Goal: Entertainment & Leisure: Consume media (video, audio)

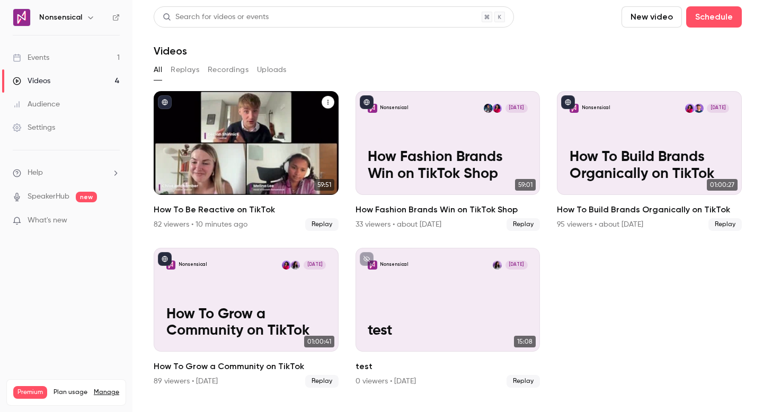
click at [235, 169] on p "How To Be Reactive on TikTok" at bounding box center [246, 165] width 160 height 33
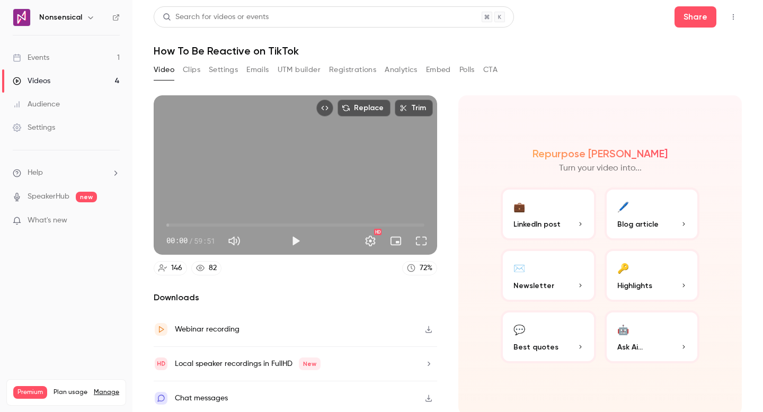
scroll to position [1, 0]
click at [341, 367] on div "Local speaker recordings in FullHD New" at bounding box center [296, 364] width 284 height 34
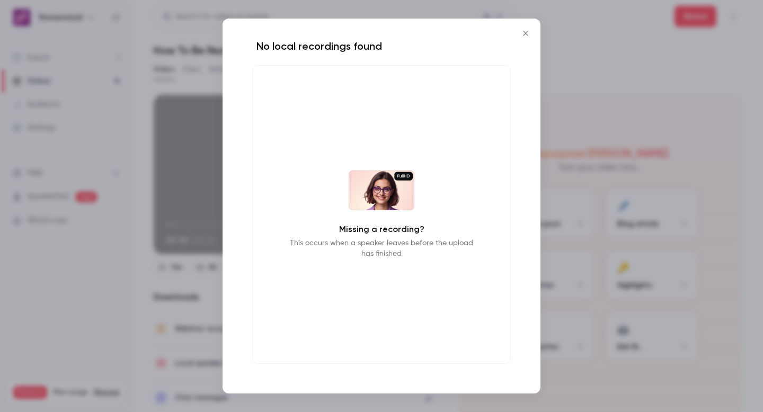
click at [525, 29] on icon "Close" at bounding box center [525, 33] width 13 height 8
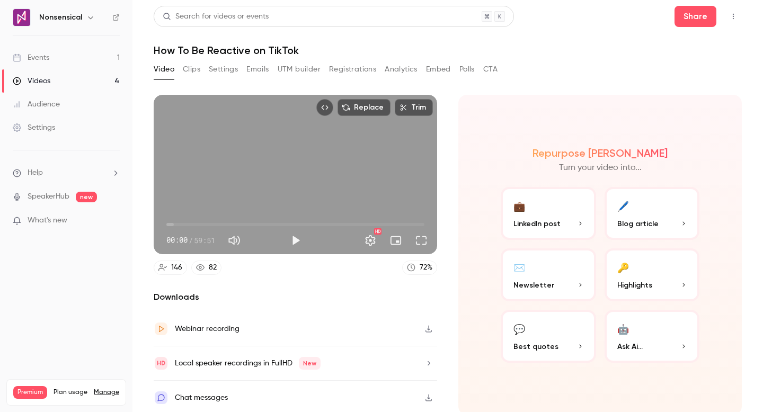
click at [358, 364] on div "Local speaker recordings in FullHD New" at bounding box center [296, 364] width 284 height 34
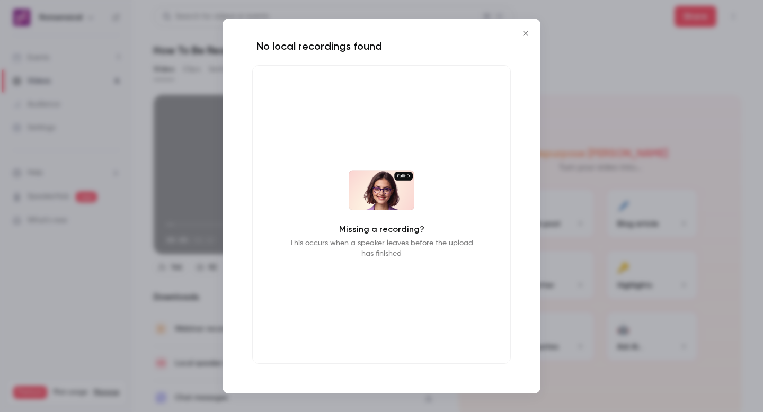
click at [524, 31] on icon "Close" at bounding box center [525, 33] width 13 height 8
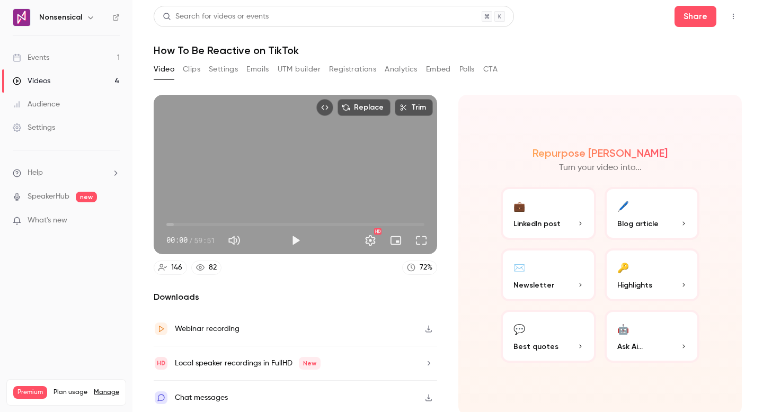
scroll to position [0, 0]
click at [54, 75] on link "Videos 4" at bounding box center [66, 80] width 133 height 23
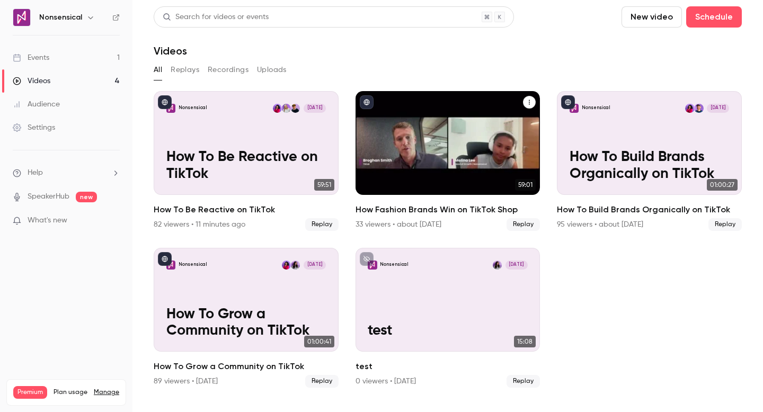
click at [424, 118] on div "Nonsensical [DATE] How Fashion Brands Win on TikTok Shop" at bounding box center [448, 143] width 185 height 104
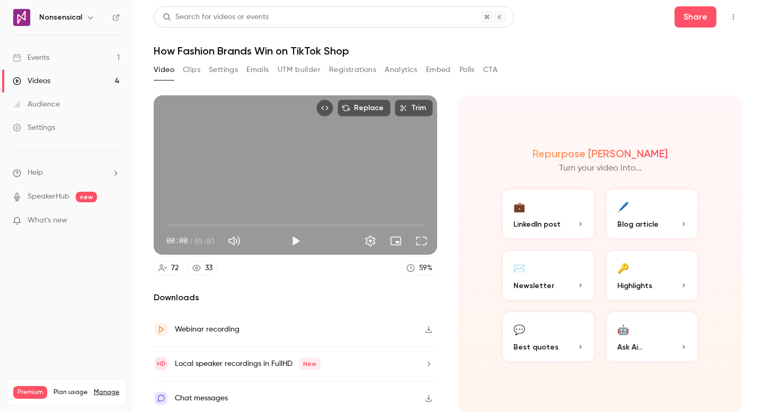
scroll to position [1, 0]
click at [346, 351] on div "Local speaker recordings in FullHD New" at bounding box center [296, 364] width 284 height 34
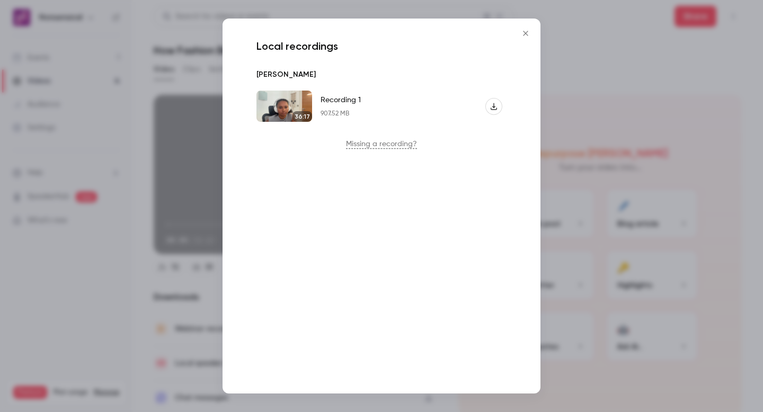
click at [292, 104] on img at bounding box center [285, 106] width 56 height 31
click at [494, 107] on icon "button" at bounding box center [494, 106] width 6 height 7
click at [521, 28] on button "Close" at bounding box center [525, 33] width 21 height 21
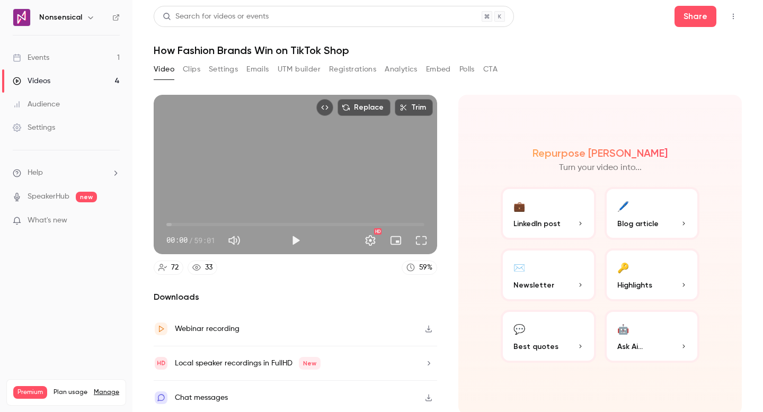
scroll to position [0, 0]
click at [290, 235] on button "Play" at bounding box center [295, 241] width 21 height 21
click at [352, 362] on div "Local speaker recordings in FullHD New" at bounding box center [296, 364] width 284 height 34
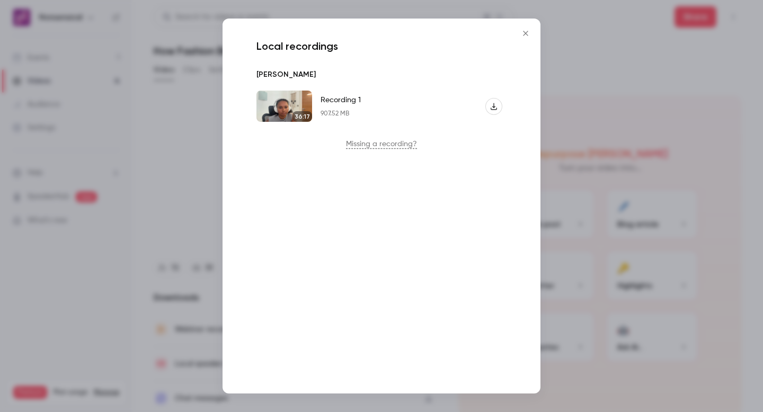
click at [287, 99] on img at bounding box center [285, 106] width 56 height 31
click at [523, 32] on icon "Close" at bounding box center [525, 33] width 13 height 8
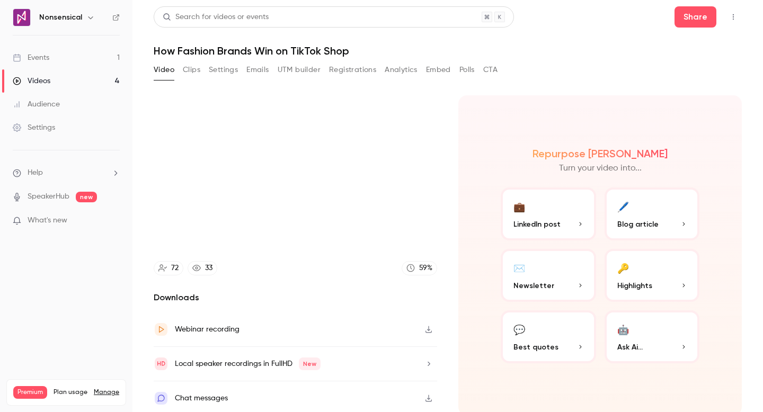
type input "***"
click at [66, 78] on link "Videos 4" at bounding box center [66, 80] width 133 height 23
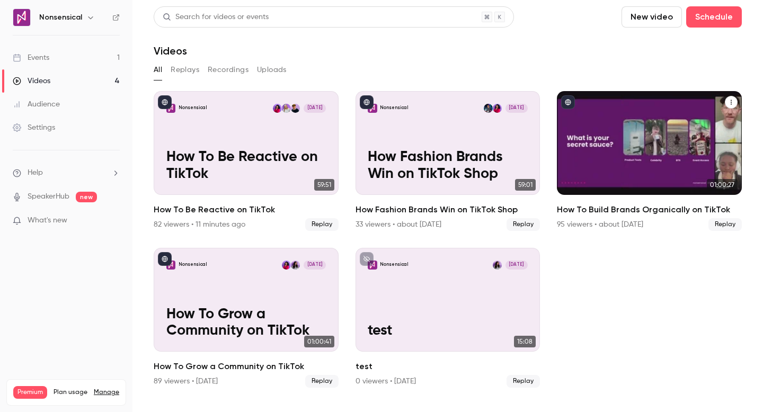
click at [610, 130] on div "Nonsensical [DATE] How To Build Brands Organically on TikTok" at bounding box center [649, 143] width 185 height 104
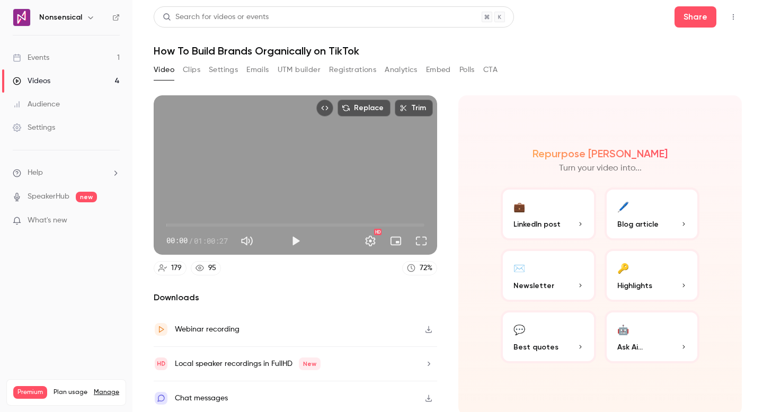
click at [290, 361] on div "Local speaker recordings in FullHD New" at bounding box center [248, 364] width 146 height 13
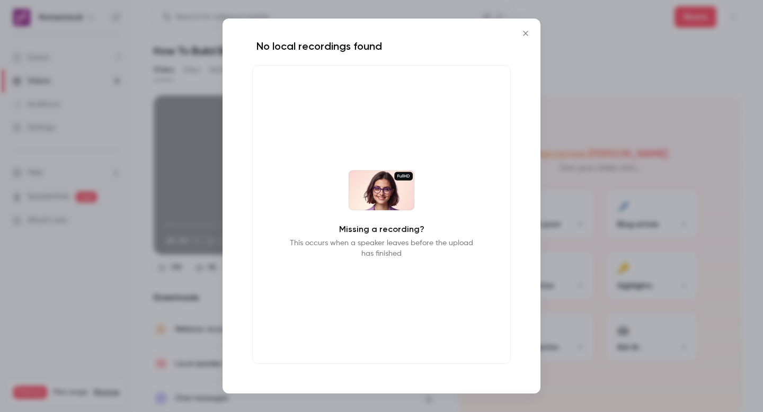
click at [523, 29] on button "Close" at bounding box center [525, 33] width 21 height 21
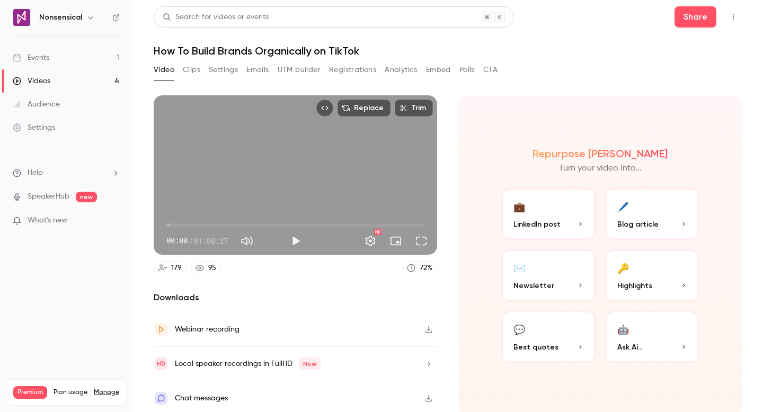
click at [294, 236] on button "Play" at bounding box center [295, 241] width 21 height 21
click at [293, 239] on button "Pause" at bounding box center [295, 241] width 21 height 21
type input "***"
click at [75, 54] on link "Events 1" at bounding box center [66, 57] width 133 height 23
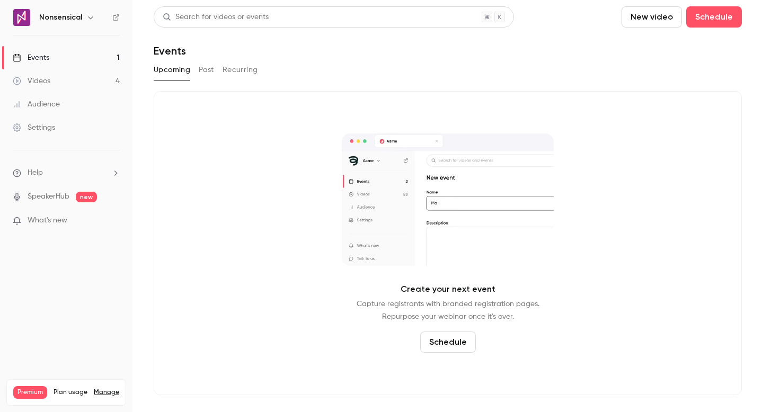
click at [210, 71] on button "Past" at bounding box center [206, 69] width 15 height 17
